Goal: Task Accomplishment & Management: Manage account settings

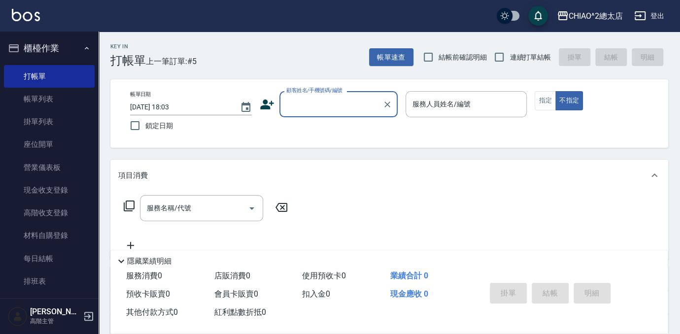
click at [359, 106] on input "顧客姓名/手機號碼/編號" at bounding box center [331, 104] width 95 height 17
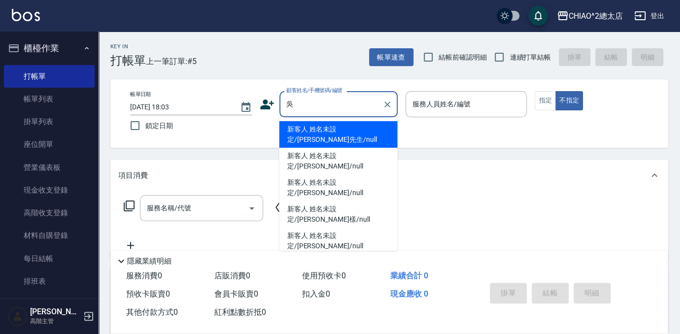
click at [328, 148] on li "新客人 姓名未設定/[PERSON_NAME]/null" at bounding box center [338, 161] width 118 height 27
type input "新客人 姓名未設定/[PERSON_NAME]/null"
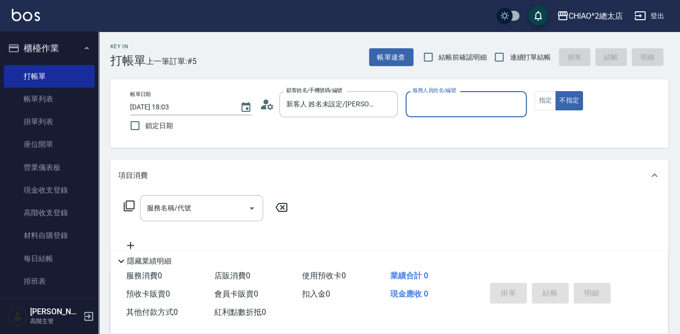
click at [475, 100] on input "服務人員姓名/編號" at bounding box center [466, 104] width 113 height 17
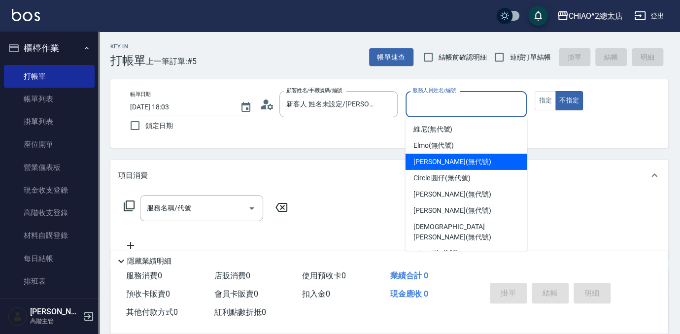
click at [474, 161] on div "[PERSON_NAME] (無代號)" at bounding box center [467, 162] width 122 height 16
type input "[PERSON_NAME](無代號)"
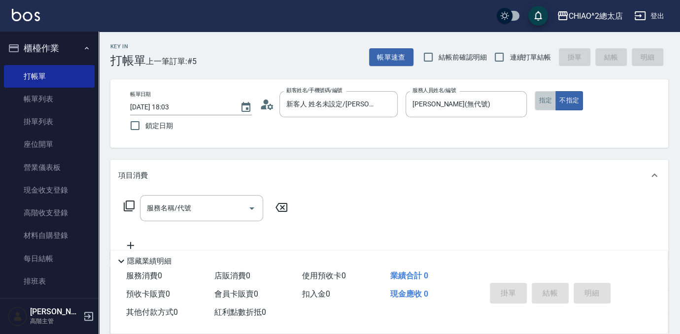
click at [542, 98] on button "指定" at bounding box center [545, 100] width 21 height 19
click at [192, 203] on input "服務名稱/代號" at bounding box center [194, 208] width 100 height 17
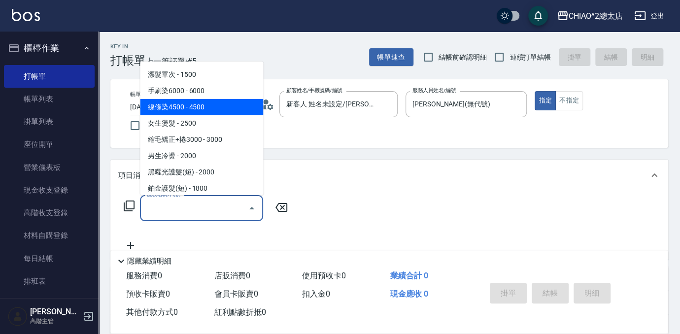
scroll to position [179, 0]
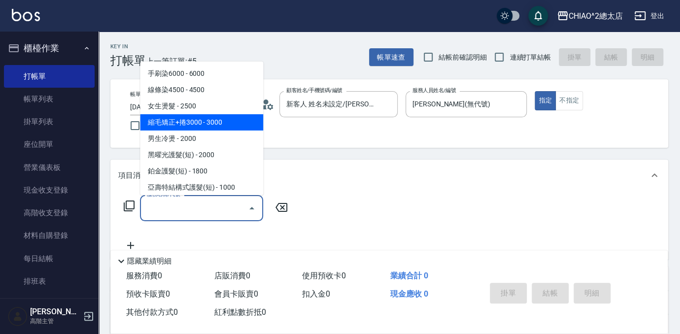
click at [216, 127] on span "縮毛矯正+捲3000 - 3000" at bounding box center [201, 122] width 123 height 16
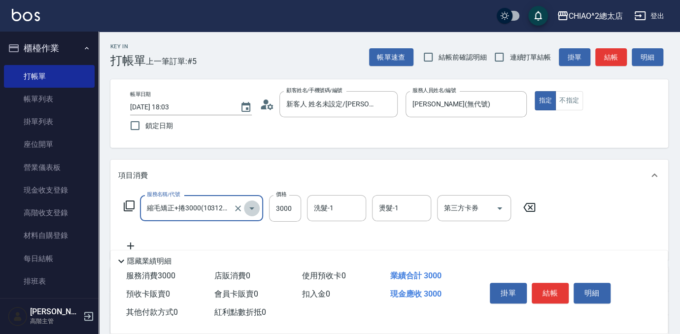
click at [251, 209] on icon "Open" at bounding box center [251, 209] width 5 height 2
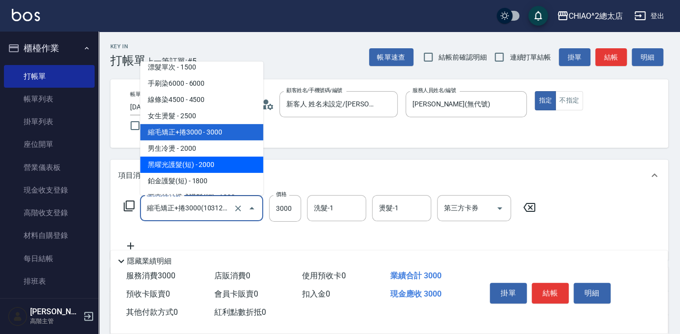
scroll to position [159, 0]
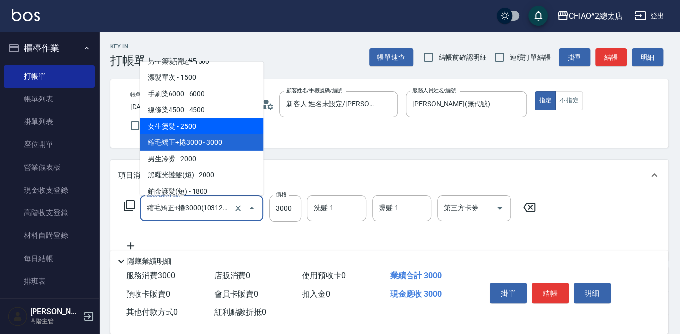
click at [208, 130] on span "女生燙髮 - 2500" at bounding box center [201, 126] width 123 height 16
type input "女生燙髮(103122)"
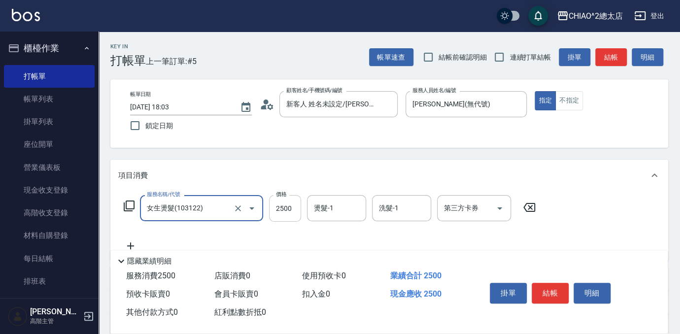
click at [294, 212] on input "2500" at bounding box center [285, 208] width 32 height 27
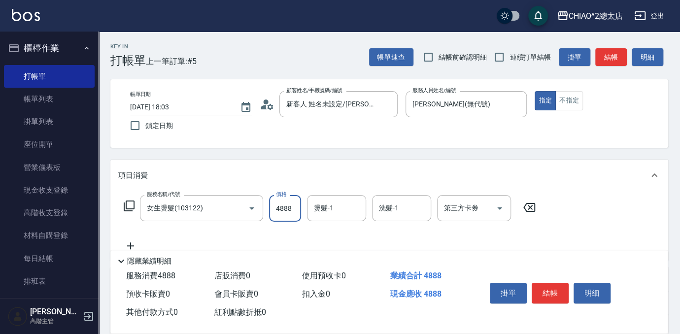
scroll to position [145, 0]
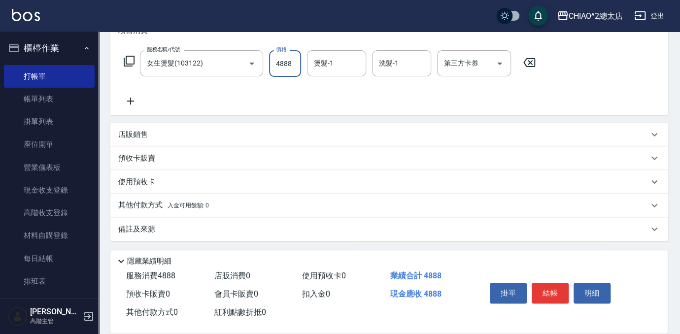
type input "4888"
click at [162, 203] on p "其他付款方式 入金可用餘額: 0" at bounding box center [163, 205] width 91 height 11
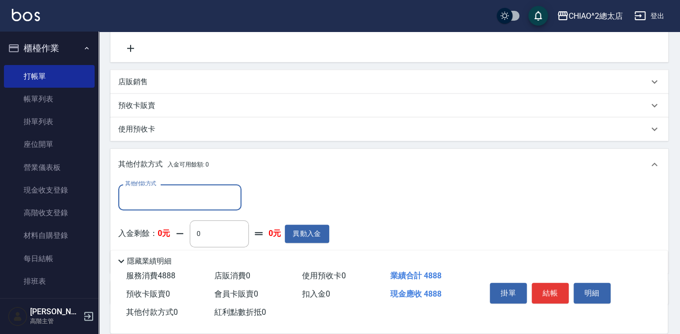
scroll to position [261, 0]
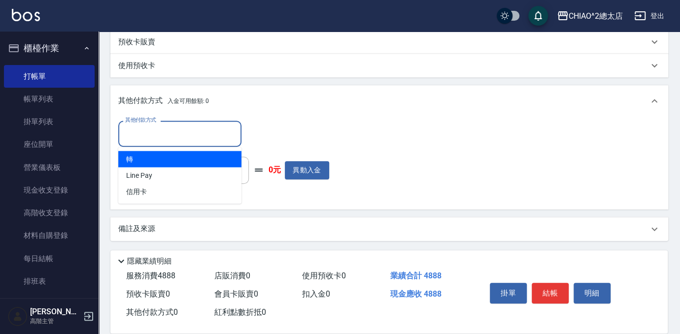
click at [154, 141] on input "其他付款方式" at bounding box center [180, 133] width 114 height 17
click at [165, 151] on span "轉" at bounding box center [179, 159] width 123 height 16
type input "轉"
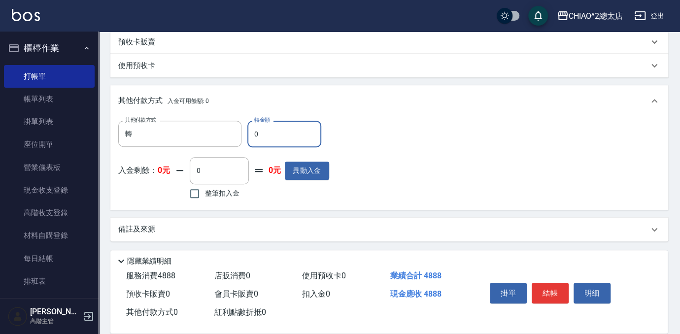
click at [273, 127] on input "0" at bounding box center [284, 134] width 74 height 27
type input "4888"
click at [552, 287] on button "結帳" at bounding box center [550, 293] width 37 height 21
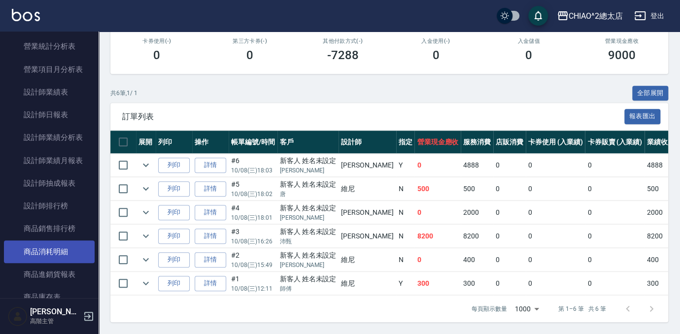
scroll to position [717, 0]
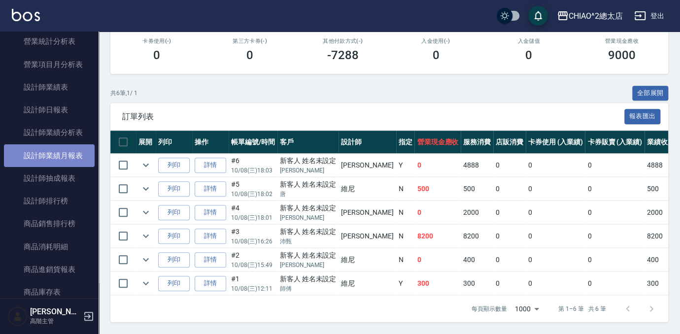
click at [75, 152] on link "設計師業績月報表" at bounding box center [49, 155] width 91 height 23
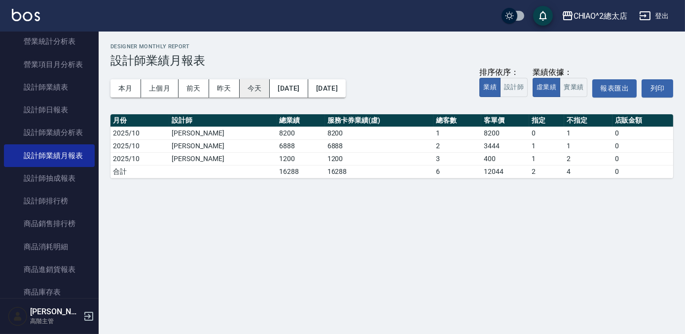
click at [253, 92] on button "今天" at bounding box center [255, 88] width 31 height 18
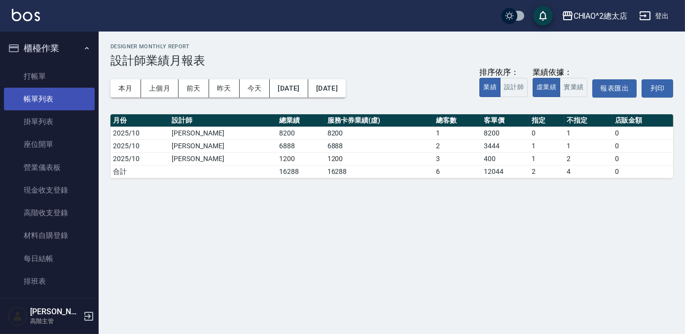
click at [59, 105] on link "帳單列表" at bounding box center [49, 99] width 91 height 23
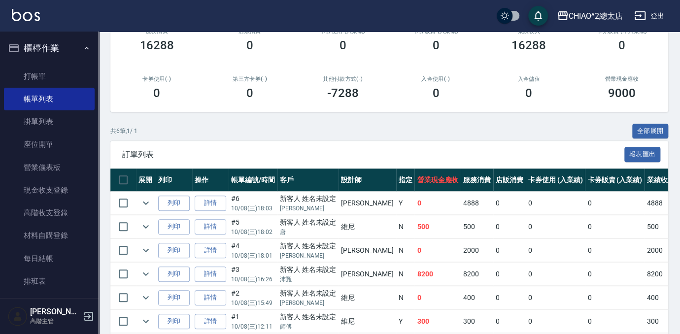
scroll to position [178, 0]
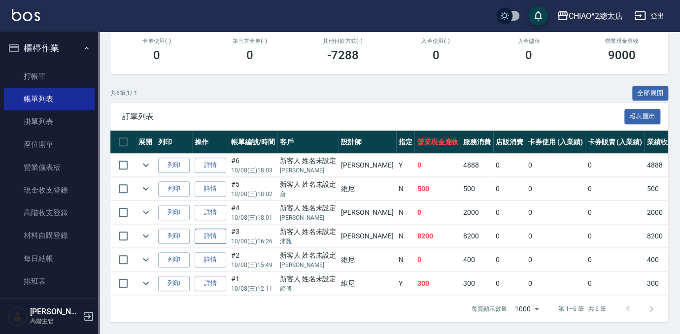
click at [219, 231] on link "詳情" at bounding box center [211, 236] width 32 height 15
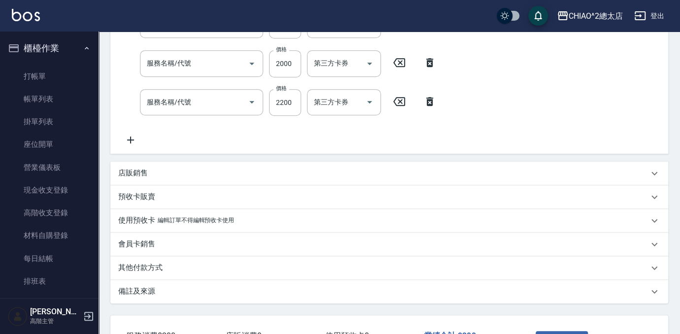
type input "[DATE] 16:26"
type input "[PERSON_NAME](無代號)"
type input "線條染4500(103121)"
type input "黑曜光護髮(短)(103131)"
type input "女生染髮指定2000(103113)"
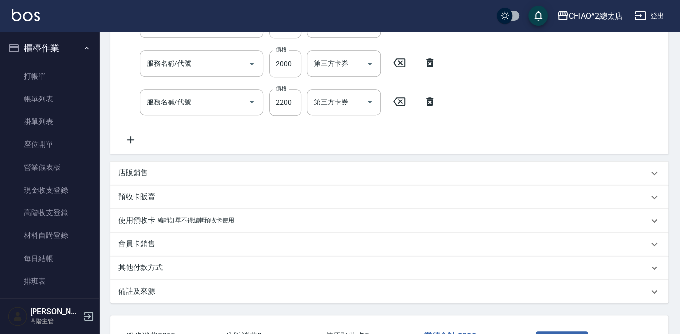
type input "女生燙髮(103122)"
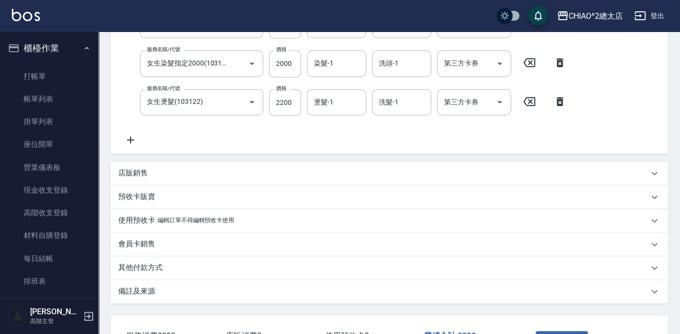
type input "新客人 姓名未設定/沛甄/null"
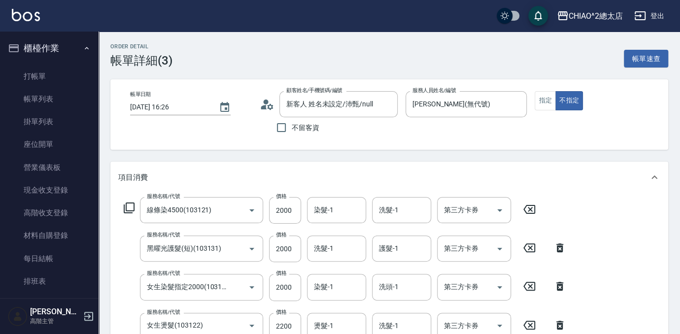
drag, startPoint x: 42, startPoint y: 93, endPoint x: 439, endPoint y: 165, distance: 403.3
click at [42, 93] on link "帳單列表" at bounding box center [49, 99] width 91 height 23
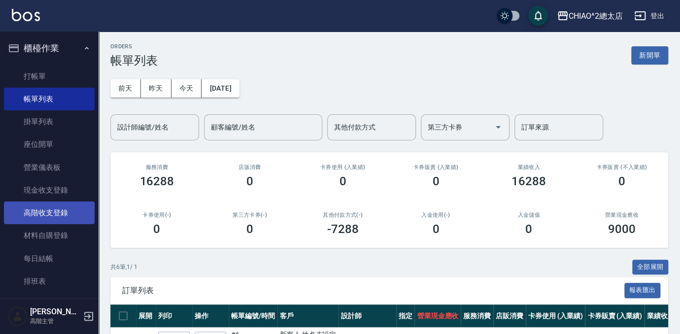
click at [62, 207] on link "高階收支登錄" at bounding box center [49, 213] width 91 height 23
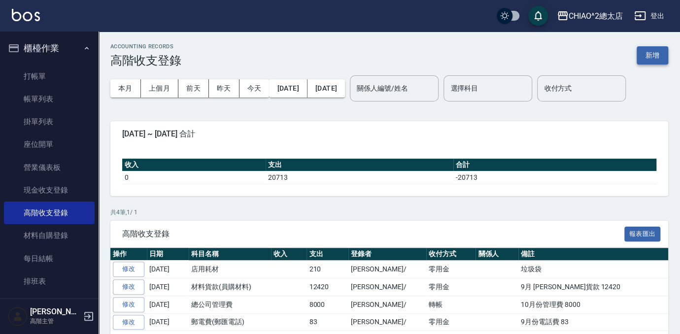
click at [658, 62] on button "新增" at bounding box center [653, 55] width 32 height 18
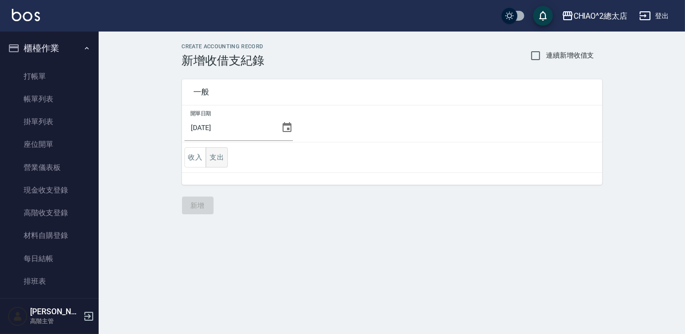
click at [221, 162] on button "支出" at bounding box center [217, 157] width 22 height 20
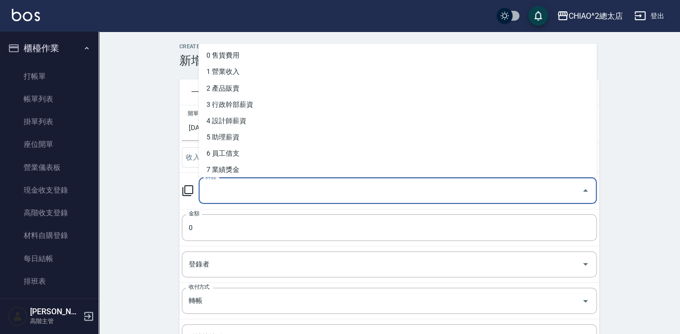
click at [274, 190] on input "科目" at bounding box center [390, 190] width 375 height 17
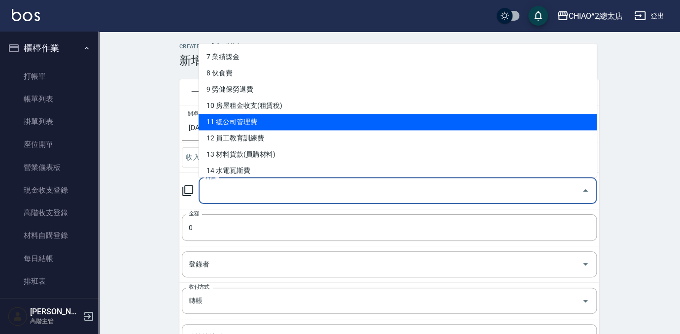
scroll to position [134, 0]
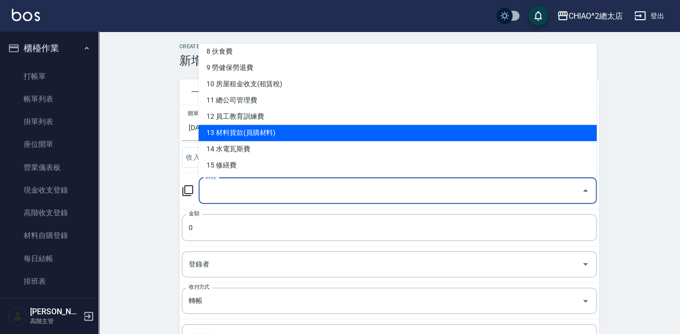
click at [294, 130] on li "13 材料貨款(員購材料)" at bounding box center [398, 133] width 398 height 16
type input "13 材料貨款(員購材料)"
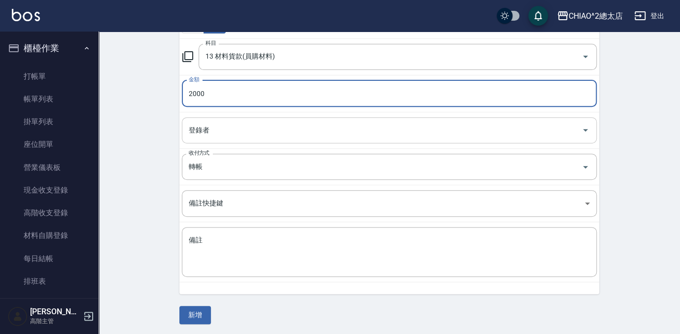
type input "2000"
click at [505, 127] on input "登錄者" at bounding box center [381, 130] width 391 height 17
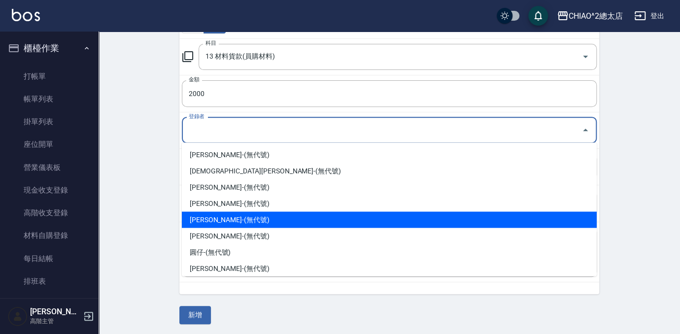
click at [447, 225] on li "[PERSON_NAME]-(無代號)" at bounding box center [389, 219] width 415 height 16
type input "[PERSON_NAME]-(無代號)"
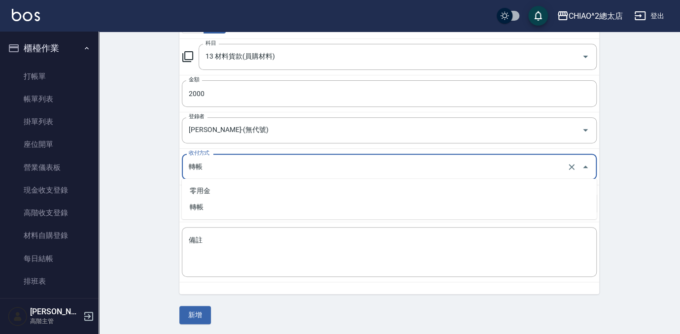
click at [373, 170] on input "轉帳" at bounding box center [375, 166] width 379 height 17
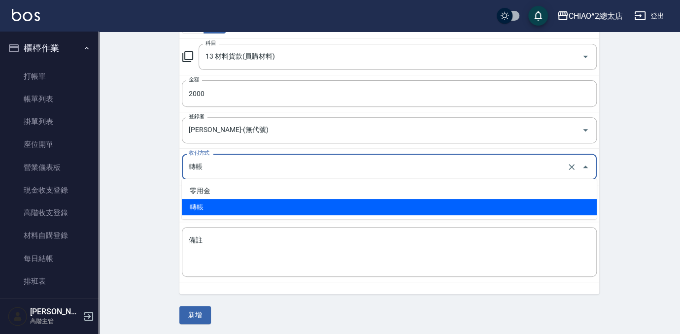
click at [363, 211] on li "轉帳" at bounding box center [389, 207] width 415 height 16
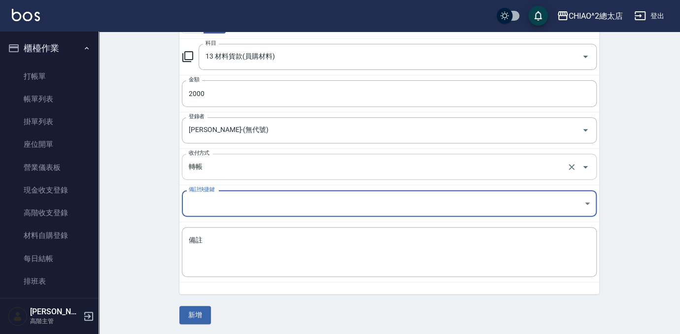
click at [342, 160] on input "轉帳" at bounding box center [375, 166] width 379 height 17
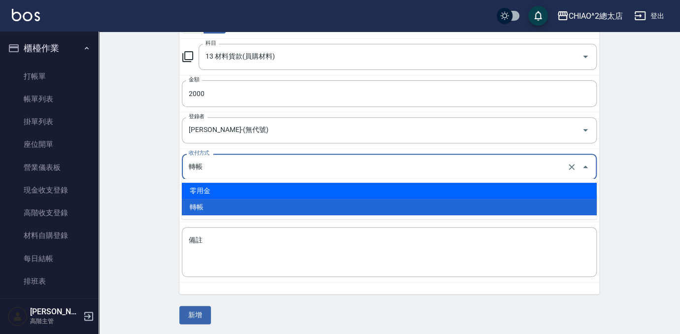
click at [338, 192] on li "零用金" at bounding box center [389, 191] width 415 height 16
type input "零用金"
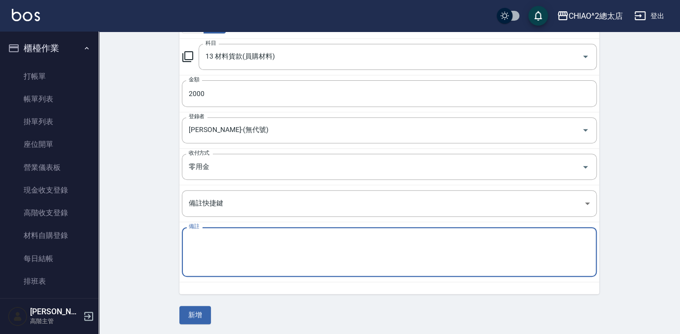
click at [331, 244] on textarea "備註" at bounding box center [389, 253] width 401 height 34
type textarea "m"
type textarea "魚子醬護髮組 2000"
click at [192, 318] on button "新增" at bounding box center [195, 315] width 32 height 18
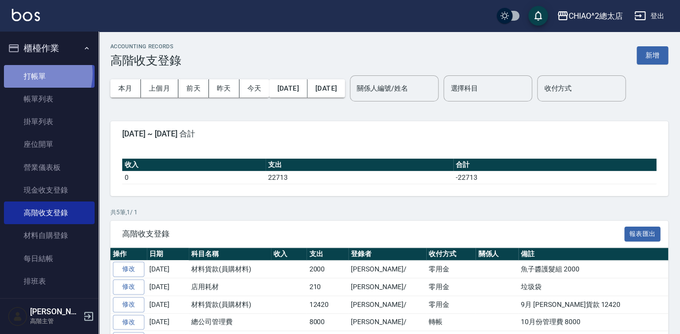
click at [34, 73] on link "打帳單" at bounding box center [49, 76] width 91 height 23
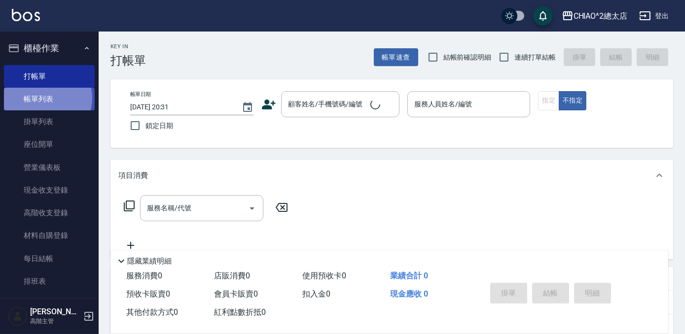
click at [40, 98] on link "帳單列表" at bounding box center [49, 99] width 91 height 23
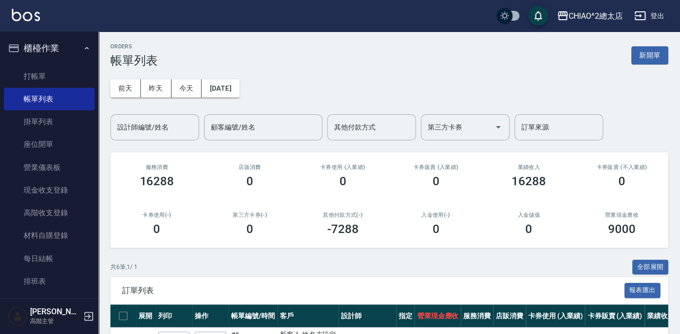
click at [67, 212] on link "高階收支登錄" at bounding box center [49, 213] width 91 height 23
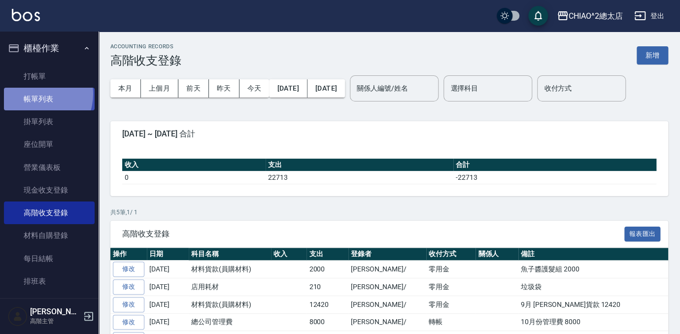
click at [35, 94] on link "帳單列表" at bounding box center [49, 99] width 91 height 23
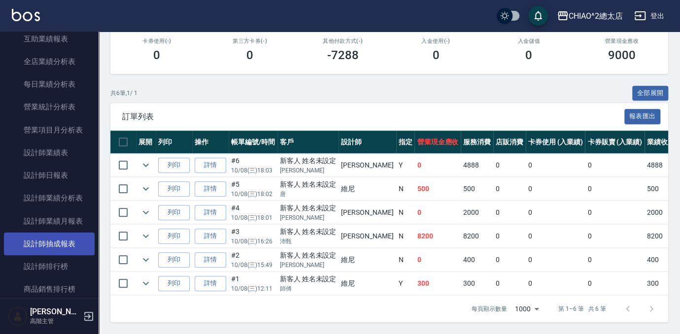
scroll to position [672, 0]
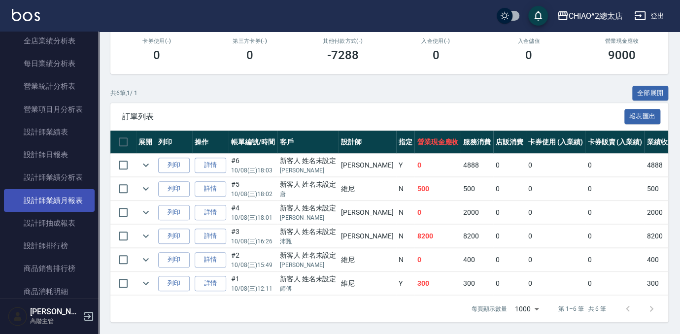
click at [70, 194] on link "設計師業績月報表" at bounding box center [49, 200] width 91 height 23
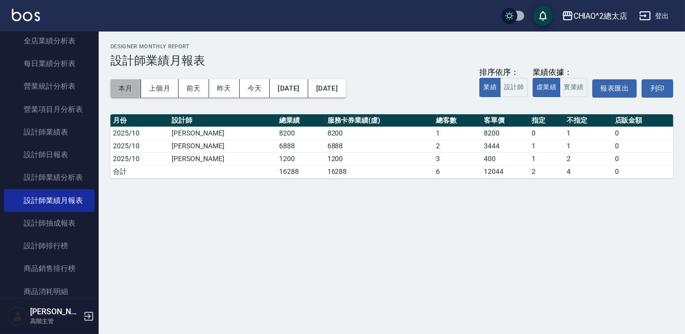
click at [117, 83] on button "本月" at bounding box center [125, 88] width 31 height 18
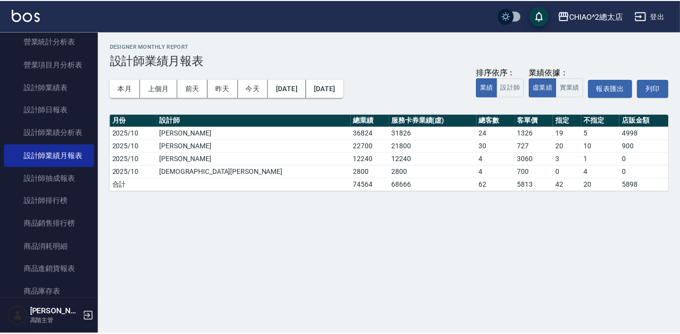
scroll to position [762, 0]
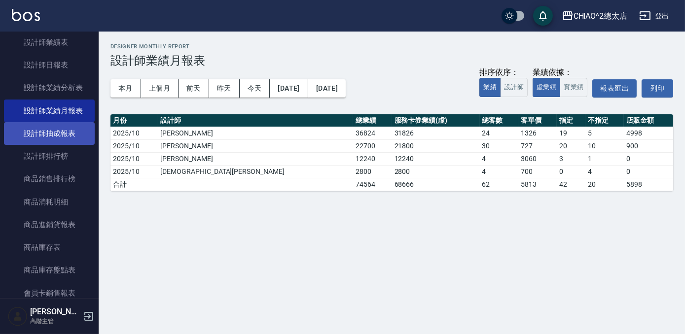
click at [66, 132] on link "設計師抽成報表" at bounding box center [49, 133] width 91 height 23
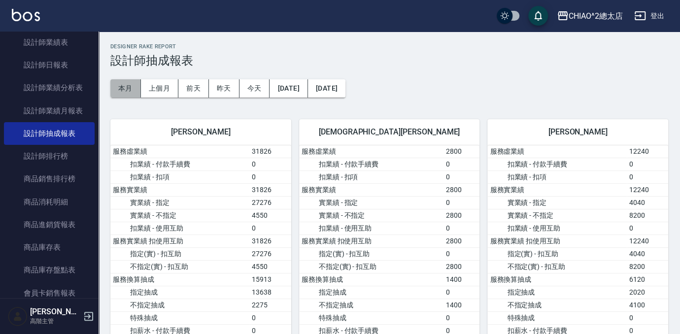
click at [132, 86] on button "本月" at bounding box center [125, 88] width 31 height 18
click at [256, 82] on button "今天" at bounding box center [255, 88] width 31 height 18
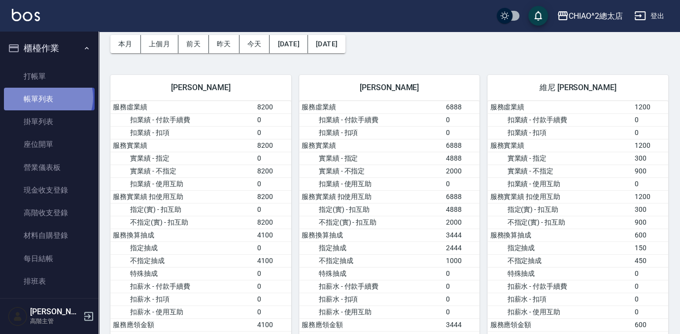
click at [47, 98] on link "帳單列表" at bounding box center [49, 99] width 91 height 23
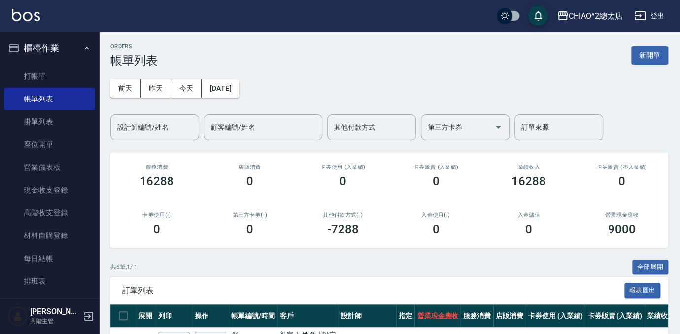
scroll to position [178, 0]
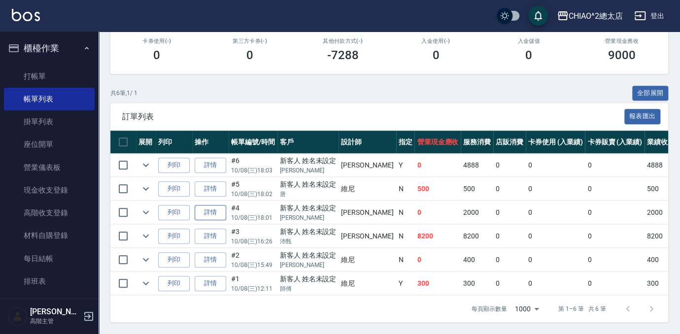
click at [213, 205] on link "詳情" at bounding box center [211, 212] width 32 height 15
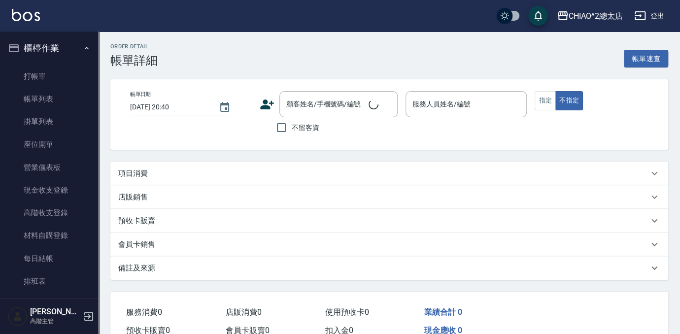
type input "[DATE] 18:01"
type input "[PERSON_NAME](無代號)"
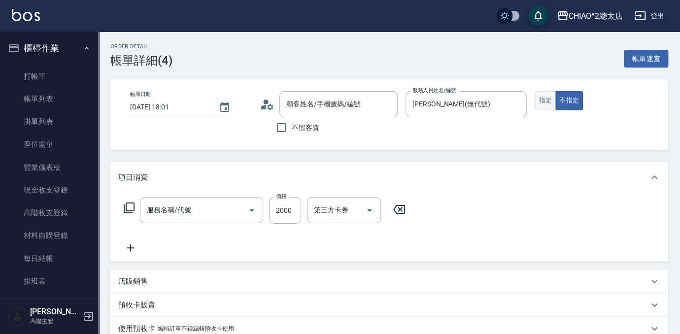
type input "新客人 姓名未設定/[PERSON_NAME]/null"
type input "男生冷燙(103125)"
click at [540, 102] on button "指定" at bounding box center [545, 100] width 21 height 19
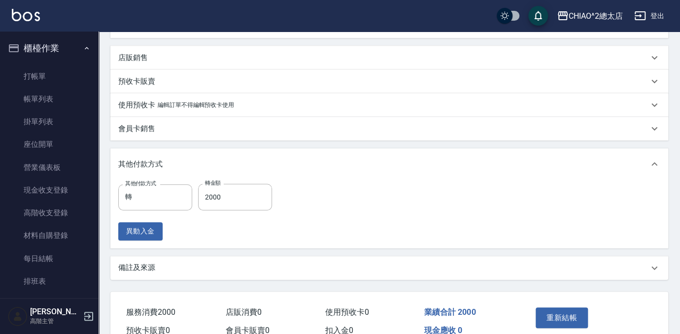
scroll to position [275, 0]
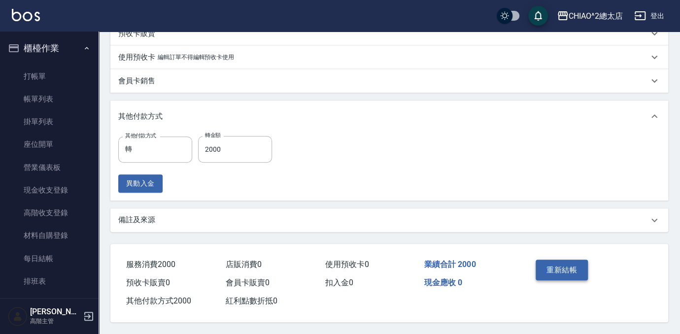
click at [582, 264] on button "重新結帳" at bounding box center [562, 270] width 52 height 21
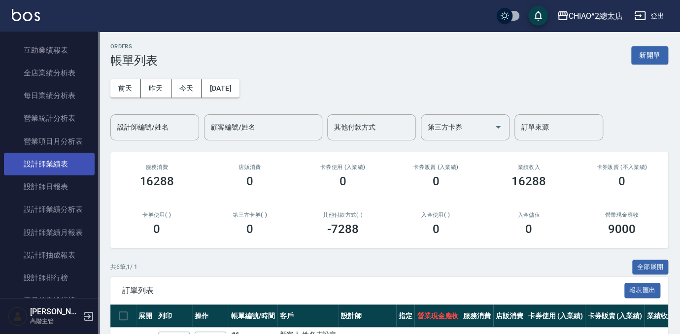
scroll to position [672, 0]
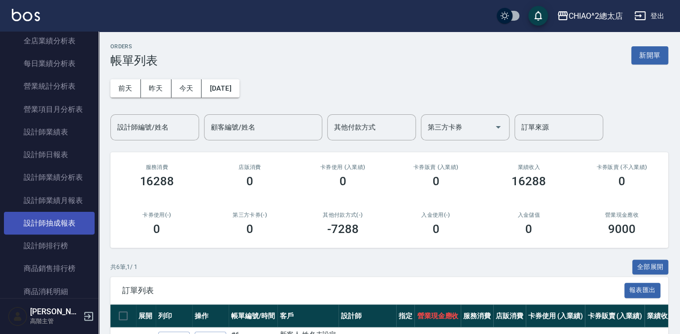
click at [73, 226] on link "設計師抽成報表" at bounding box center [49, 223] width 91 height 23
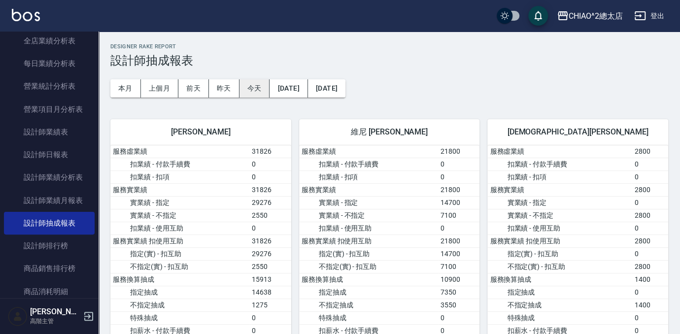
click at [245, 85] on button "今天" at bounding box center [255, 88] width 31 height 18
